Goal: Information Seeking & Learning: Learn about a topic

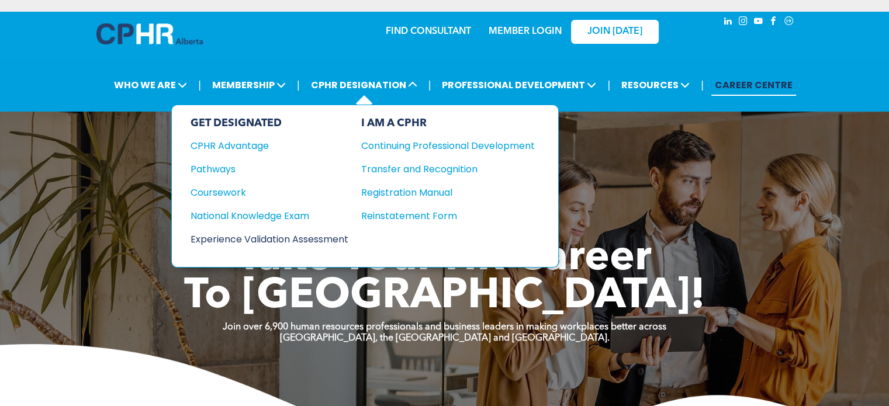
click at [327, 238] on div "Experience Validation Assessment" at bounding box center [262, 239] width 142 height 15
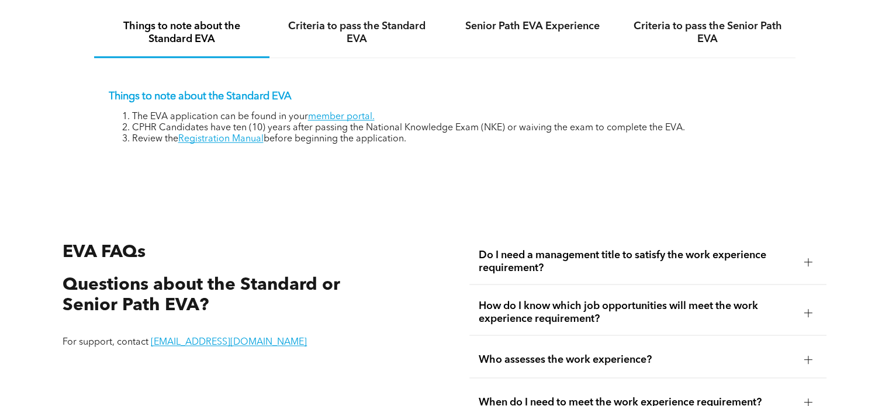
scroll to position [1929, 0]
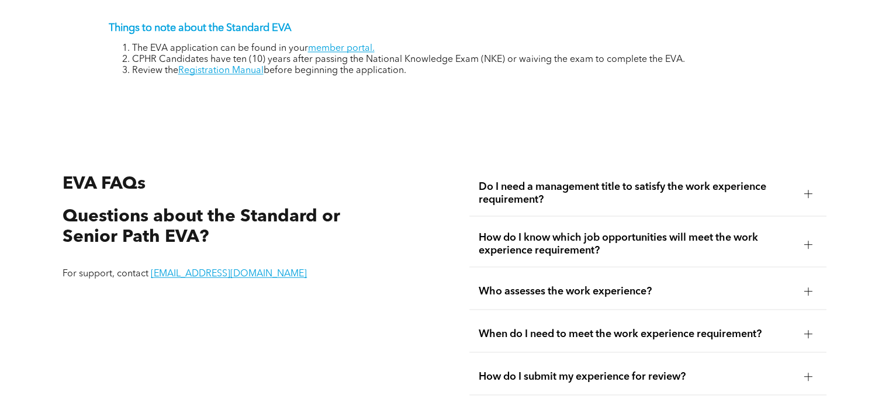
click at [787, 201] on span "Do I need a management title to satisfy the work experience requirement?" at bounding box center [637, 194] width 316 height 26
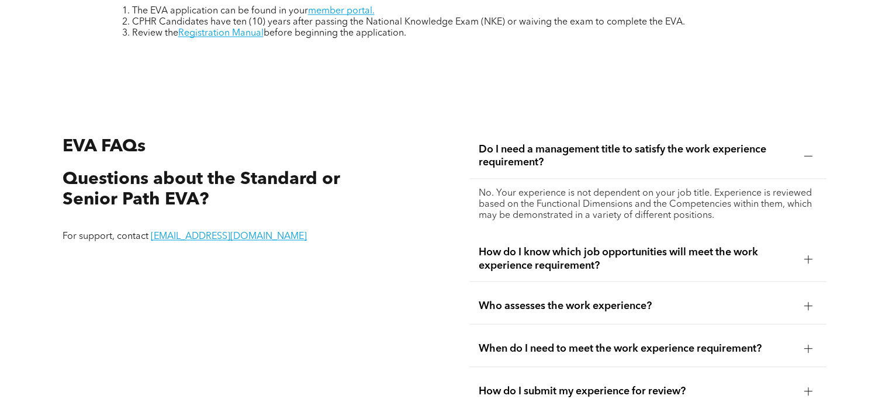
scroll to position [1987, 0]
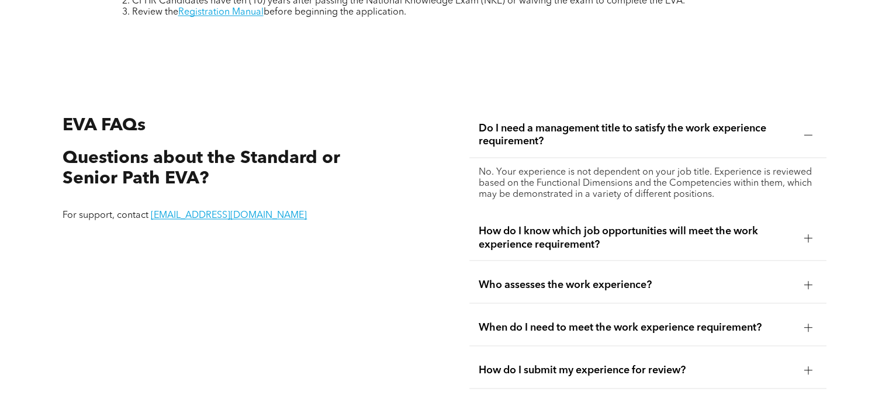
click at [750, 242] on span "How do I know which job opportunities will meet the work experience requirement?" at bounding box center [637, 238] width 316 height 26
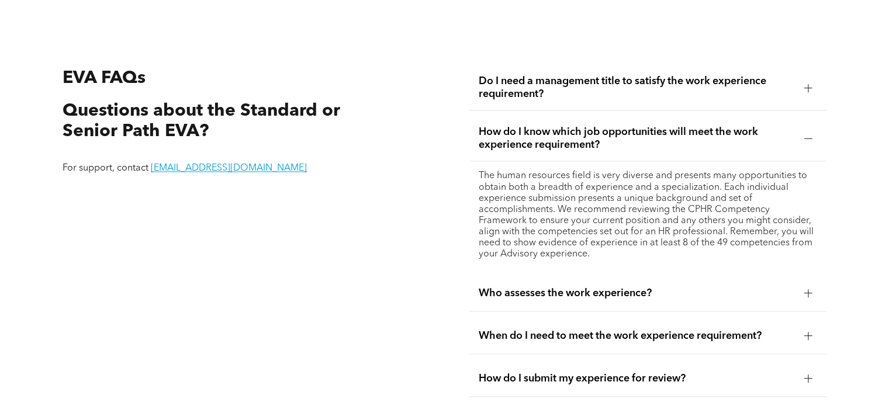
scroll to position [2104, 0]
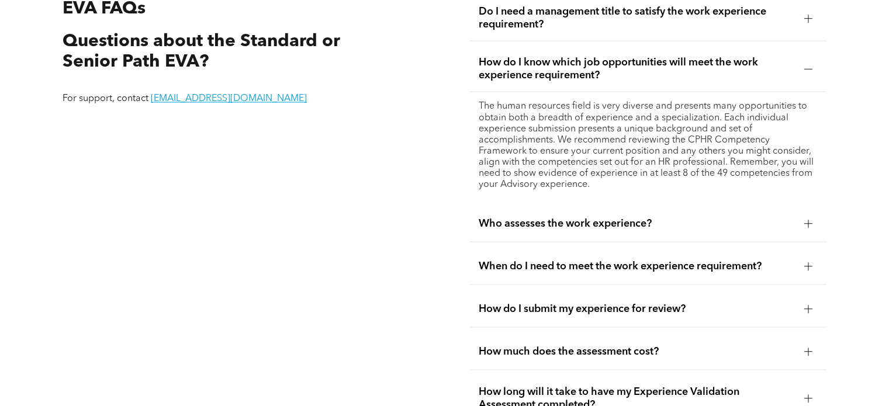
click at [790, 226] on span "Who assesses the work experience?" at bounding box center [637, 223] width 316 height 13
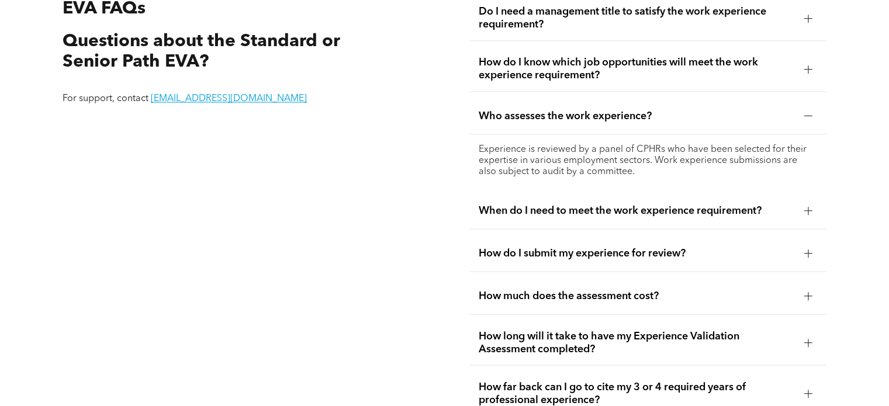
click at [789, 217] on span "When do I need to meet the work experience requirement?" at bounding box center [637, 210] width 316 height 13
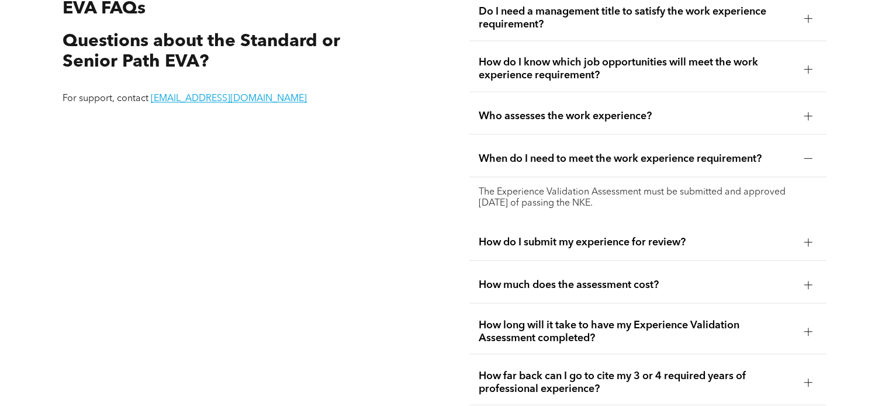
click at [753, 248] on span "How do I submit my experience for review?" at bounding box center [637, 242] width 316 height 13
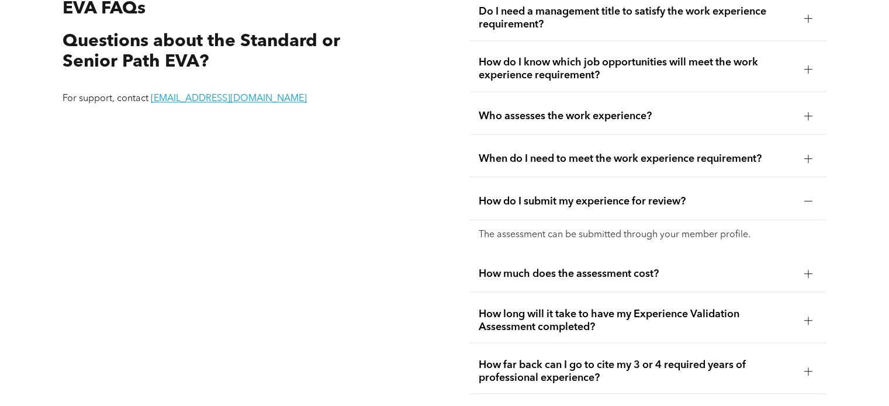
click at [739, 270] on span "How much does the assessment cost?" at bounding box center [637, 273] width 316 height 13
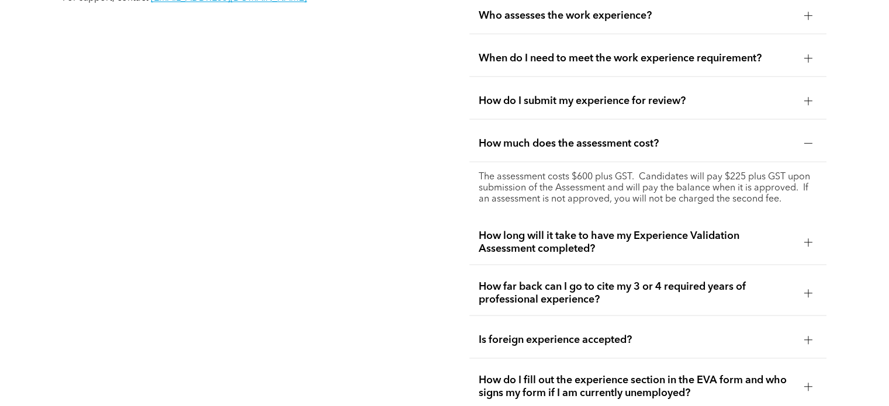
scroll to position [2279, 0]
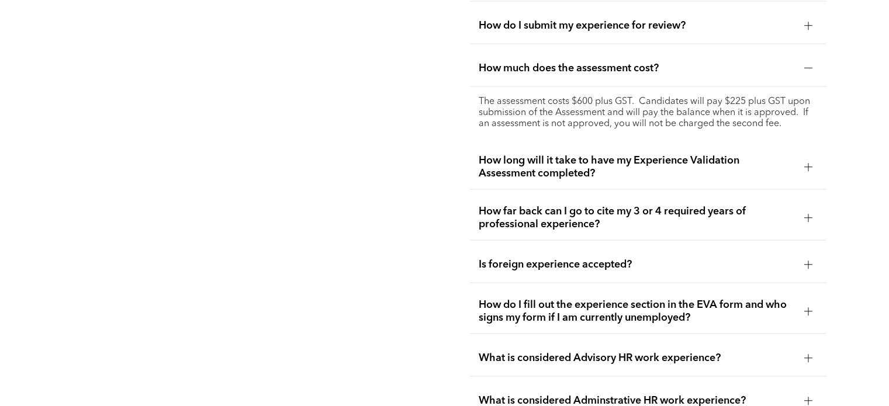
click at [725, 166] on span "How long will it take to have my Experience Validation Assessment completed?" at bounding box center [637, 167] width 316 height 26
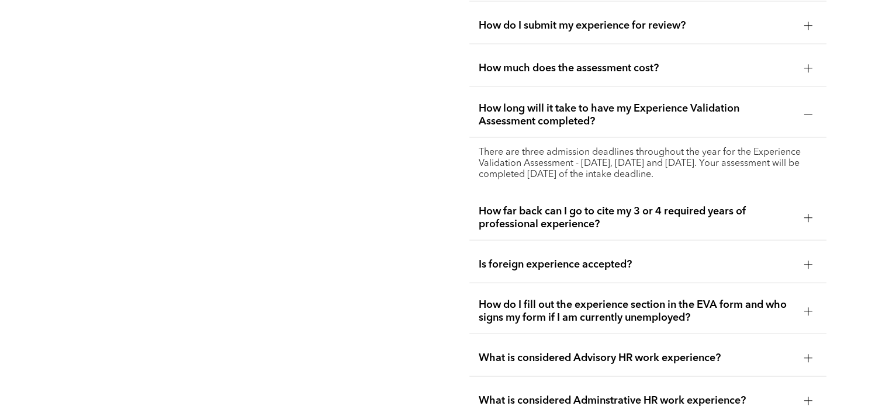
click at [742, 226] on span "How far back can I go to cite my 3 or 4 required years of professional experien…" at bounding box center [637, 218] width 316 height 26
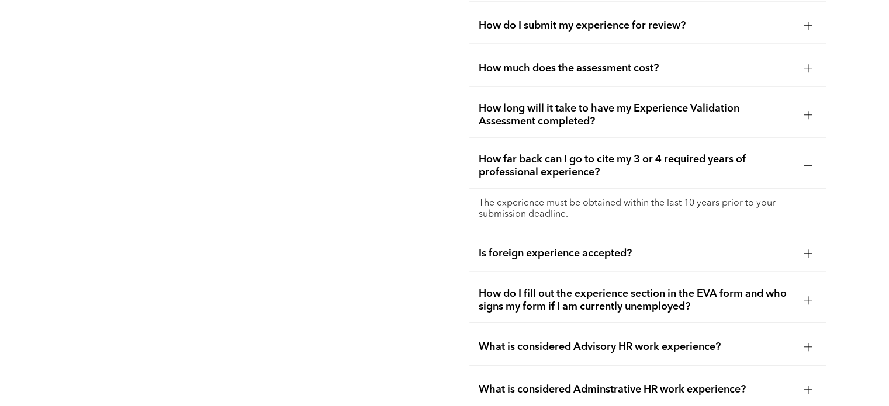
click at [643, 297] on span "How do I fill out the experience section in the EVA form and who signs my form …" at bounding box center [637, 301] width 316 height 26
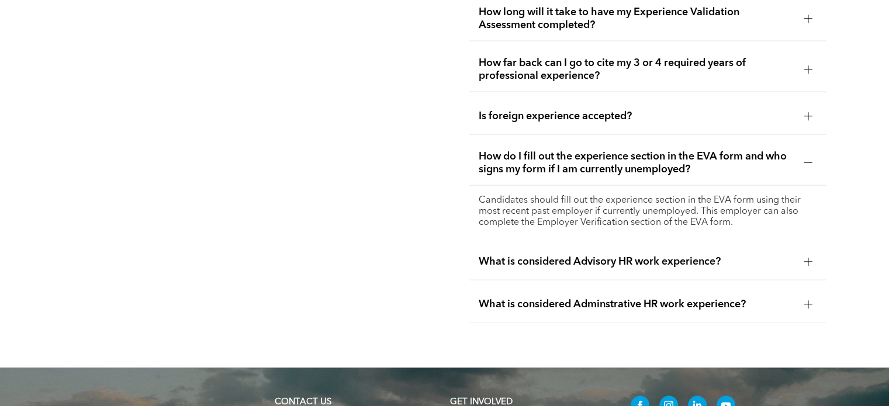
scroll to position [2396, 0]
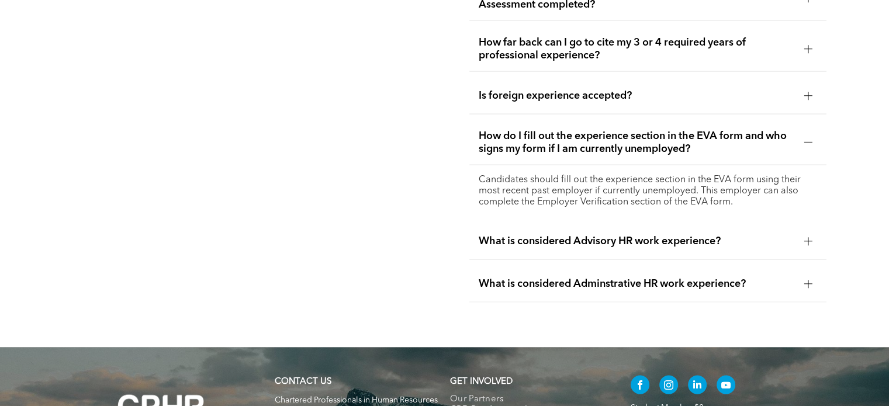
click at [797, 248] on div "What is considered Advisory HR work experience?" at bounding box center [647, 241] width 356 height 37
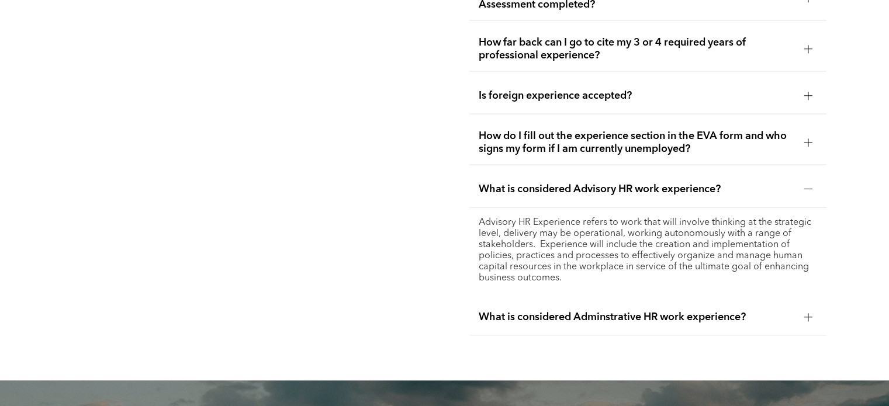
click at [783, 311] on span "What is considered Adminstrative HR work experience?" at bounding box center [637, 317] width 316 height 13
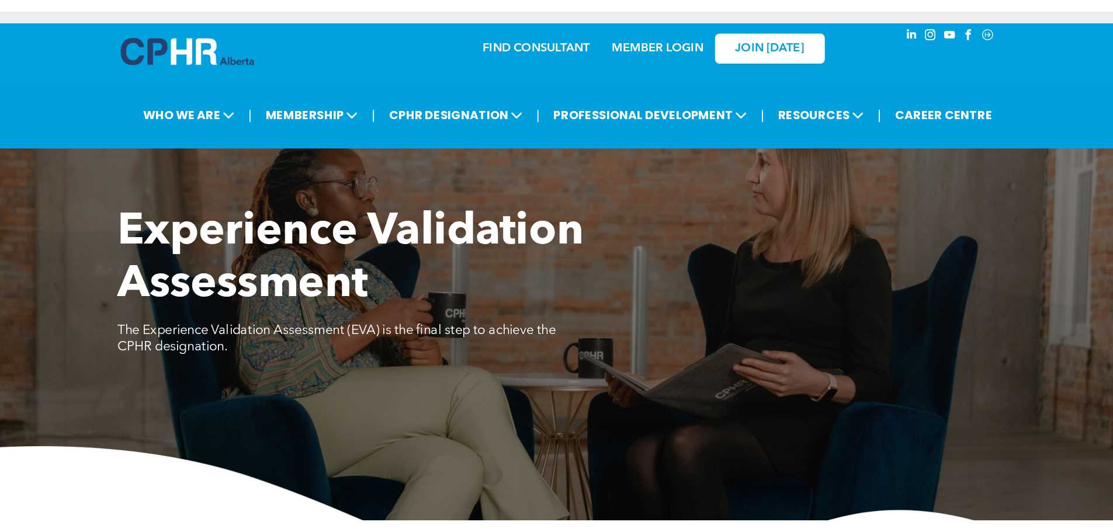
scroll to position [0, 0]
